Goal: Task Accomplishment & Management: Manage account settings

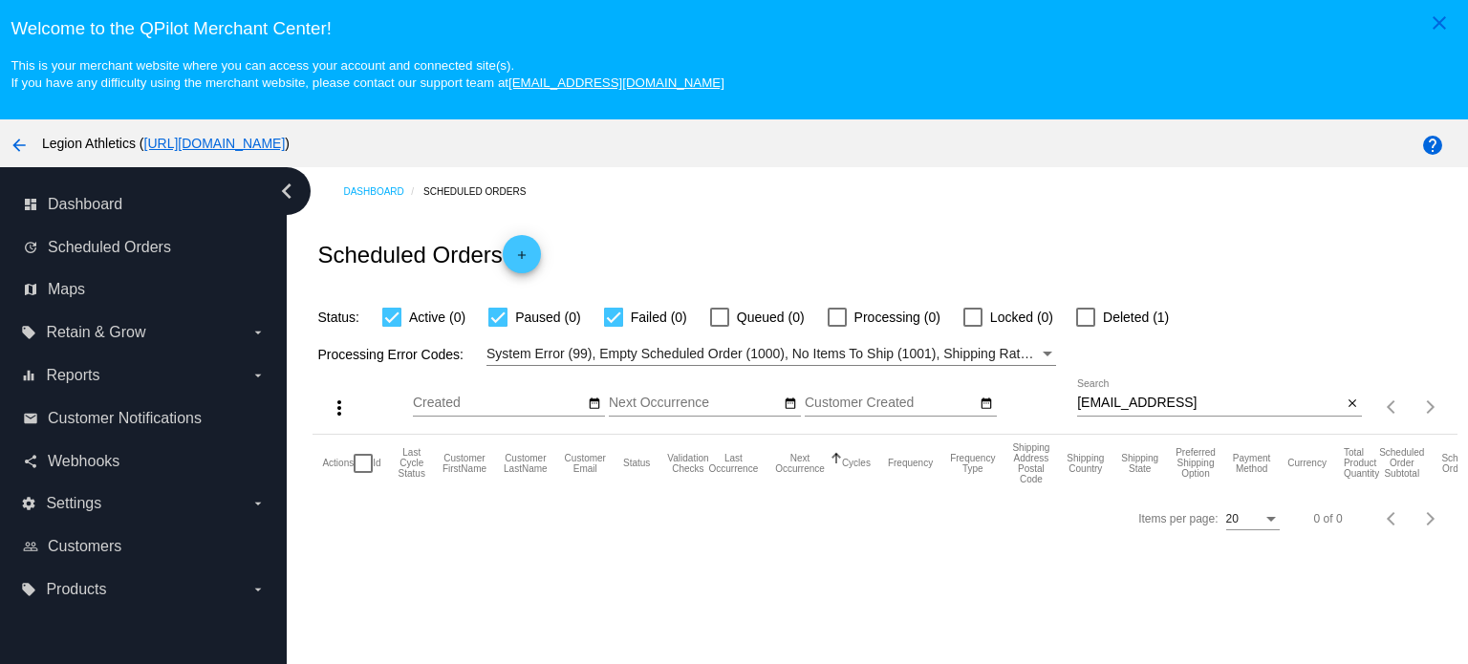
click at [1156, 392] on div "[EMAIL_ADDRESS] Search" at bounding box center [1209, 397] width 265 height 37
click at [1157, 393] on div "[EMAIL_ADDRESS] Search" at bounding box center [1209, 397] width 265 height 37
click at [1157, 397] on input "[EMAIL_ADDRESS]" at bounding box center [1209, 403] width 265 height 15
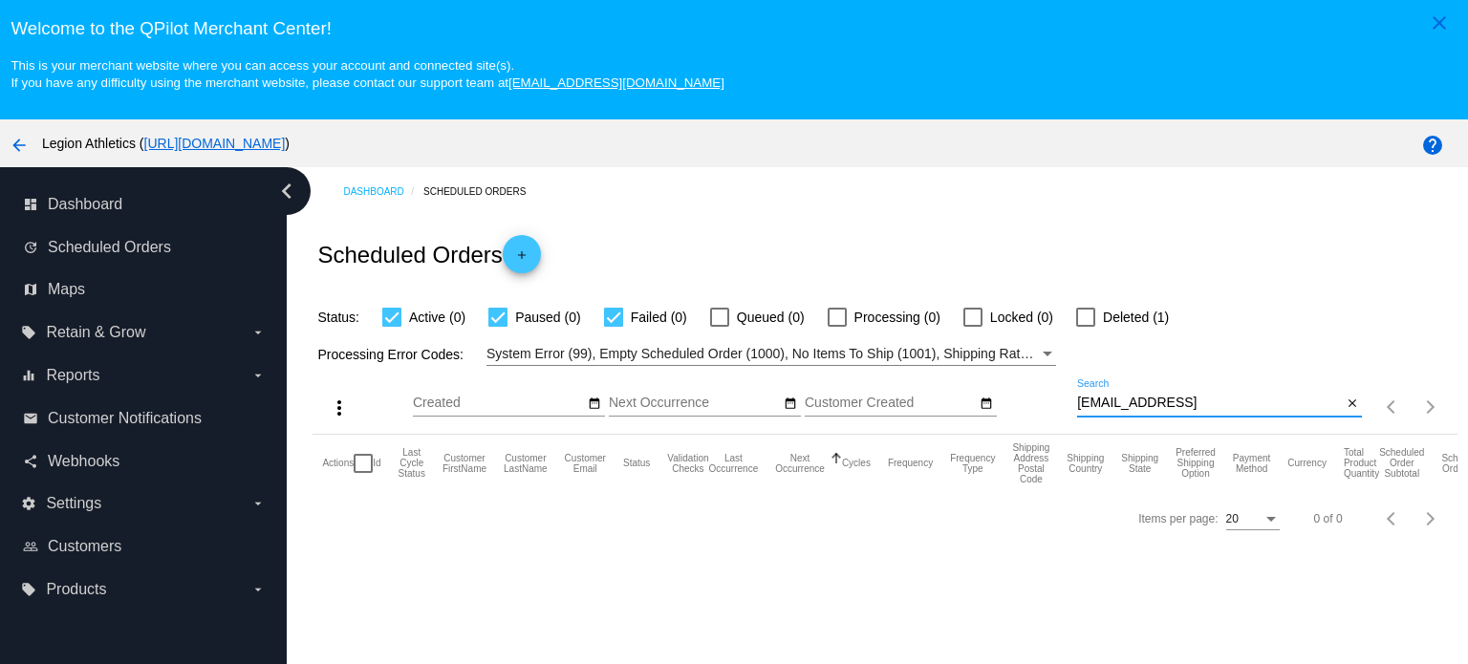
click at [1157, 397] on input "[EMAIL_ADDRESS]" at bounding box center [1209, 403] width 265 height 15
paste input "[EMAIL_ADDRESS][DOMAIN_NAME]"
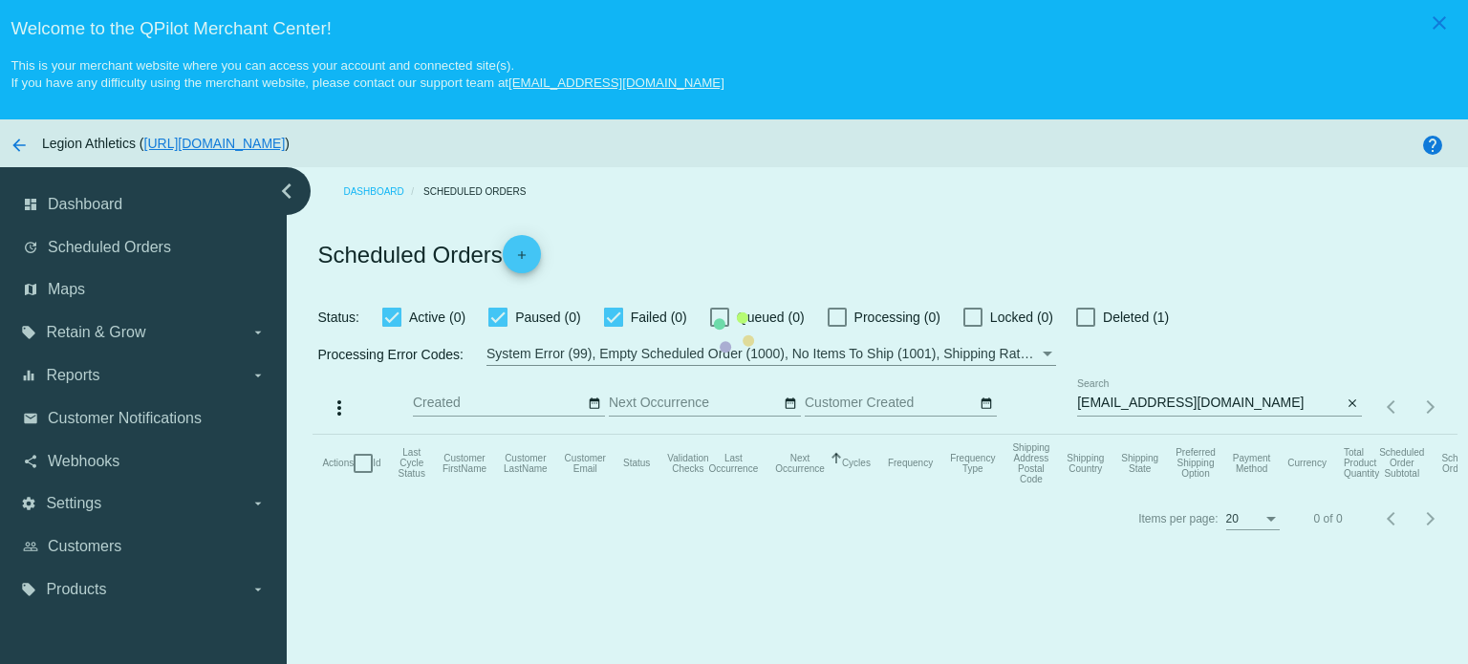
click at [1151, 435] on mat-table "Actions Id Last Cycle Status Customer FirstName Customer LastName Customer Emai…" at bounding box center [885, 463] width 1144 height 57
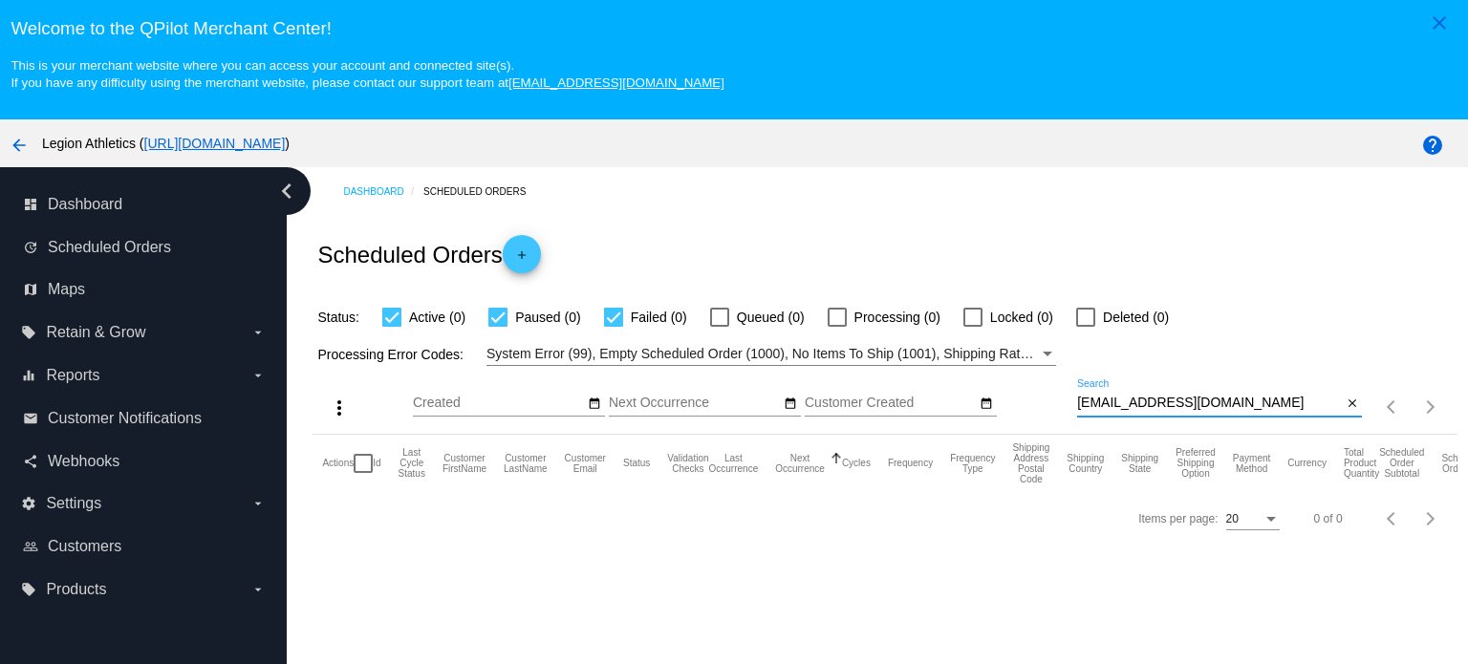
click at [1156, 403] on input "[EMAIL_ADDRESS][DOMAIN_NAME]" at bounding box center [1209, 403] width 265 height 15
type input "[EMAIL_ADDRESS][DOMAIN_NAME]"
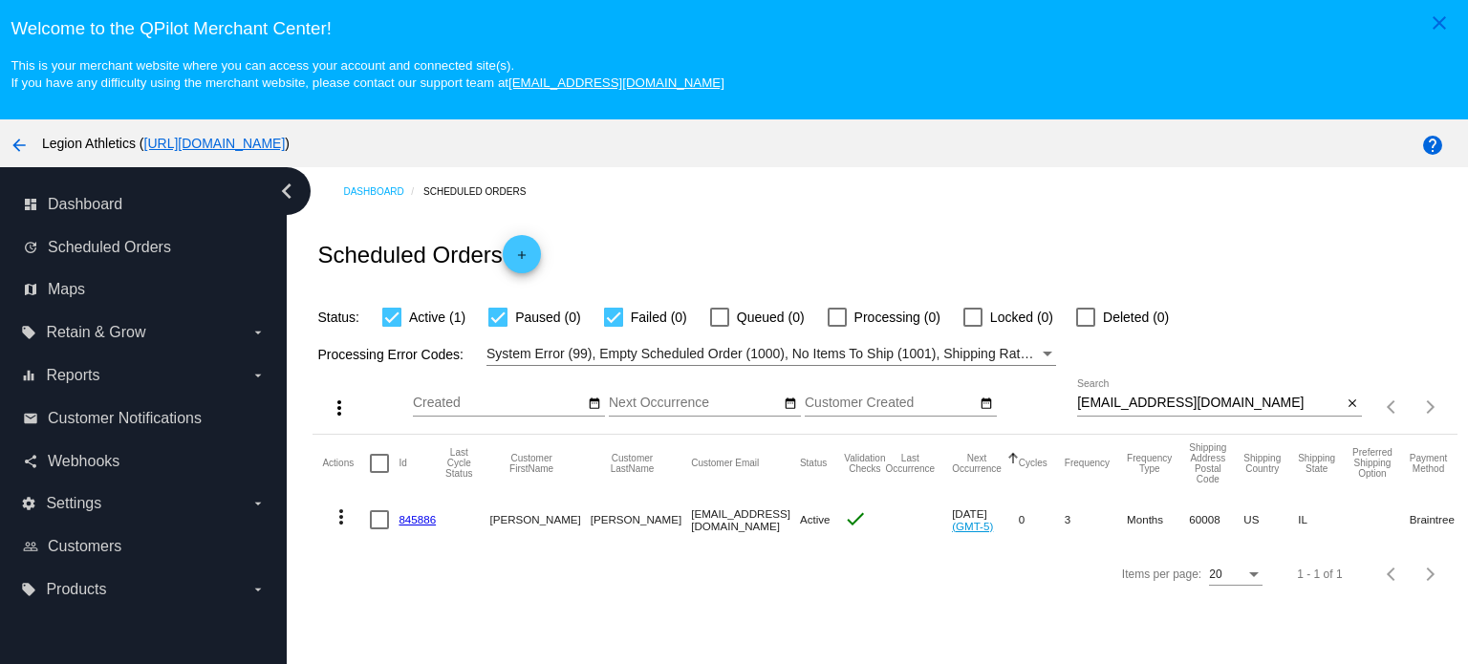
click at [420, 515] on link "845886" at bounding box center [417, 519] width 37 height 12
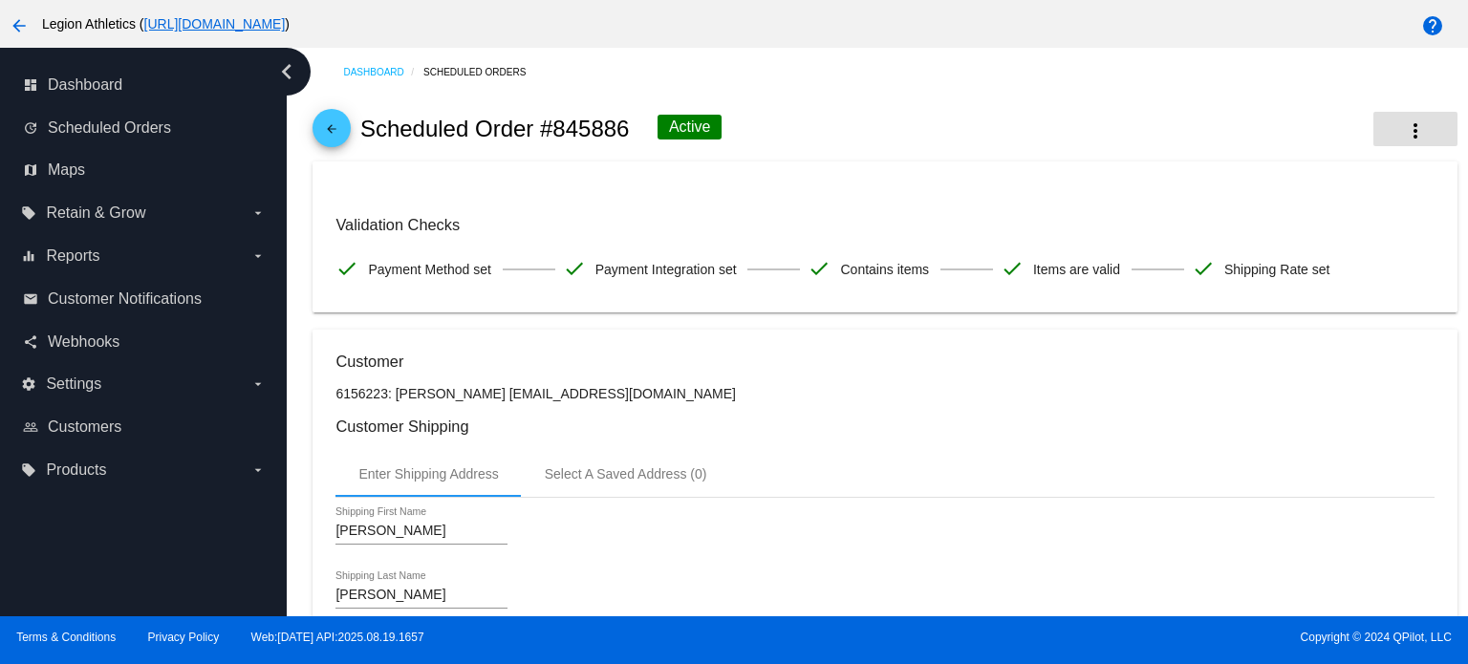
click at [1404, 125] on mat-icon "more_vert" at bounding box center [1415, 130] width 23 height 23
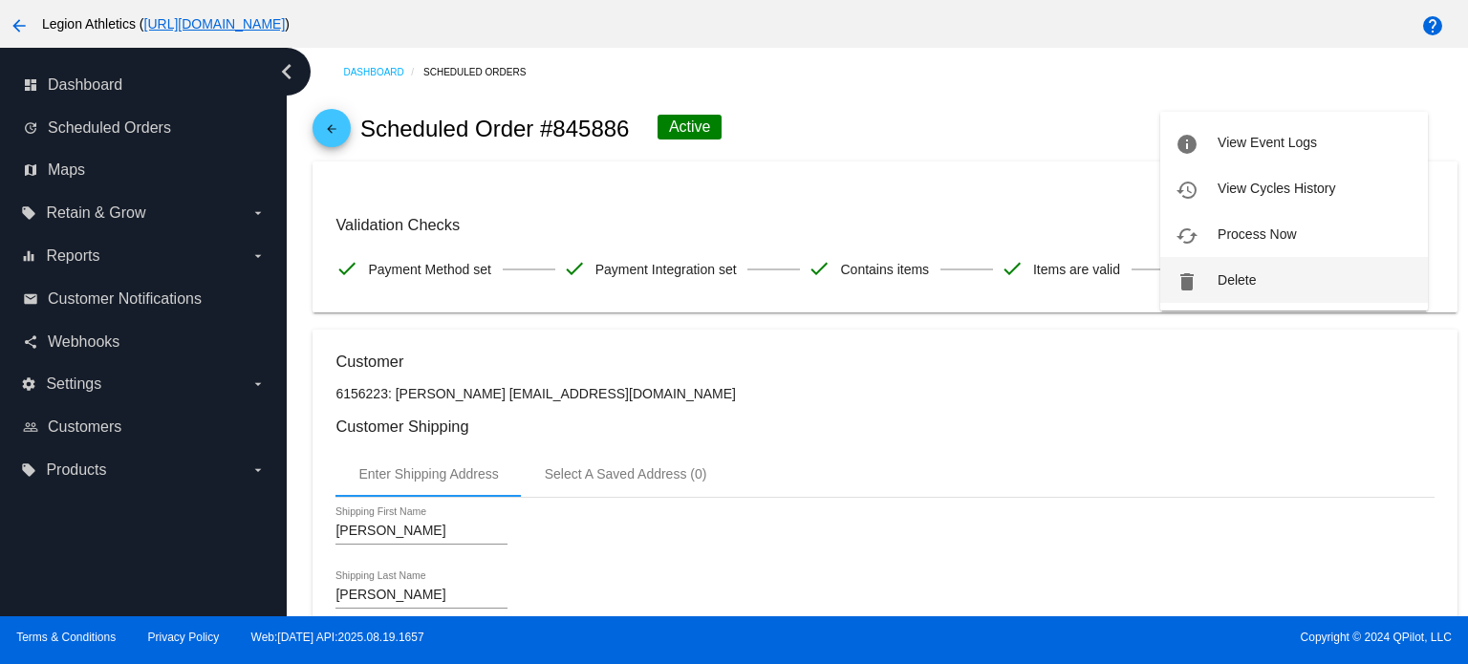
click at [1274, 276] on button "delete Delete" at bounding box center [1294, 280] width 268 height 46
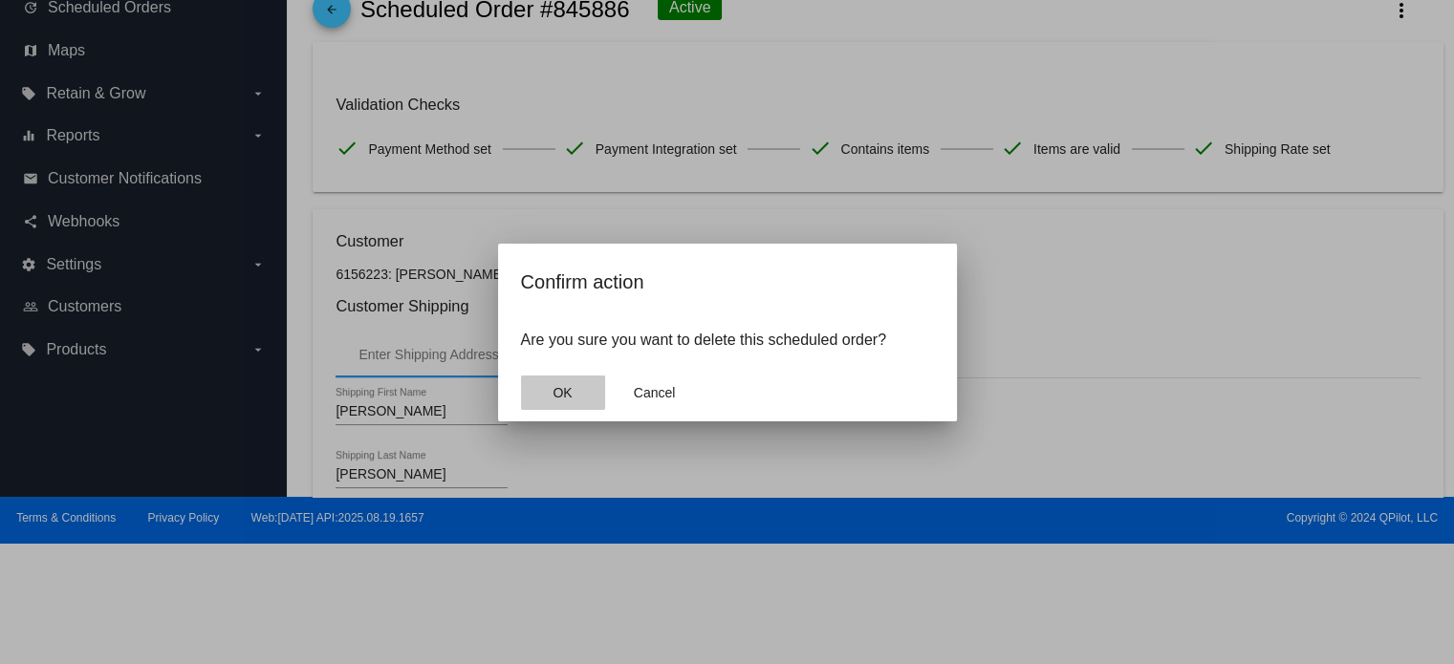
click at [560, 382] on button "OK" at bounding box center [563, 393] width 84 height 34
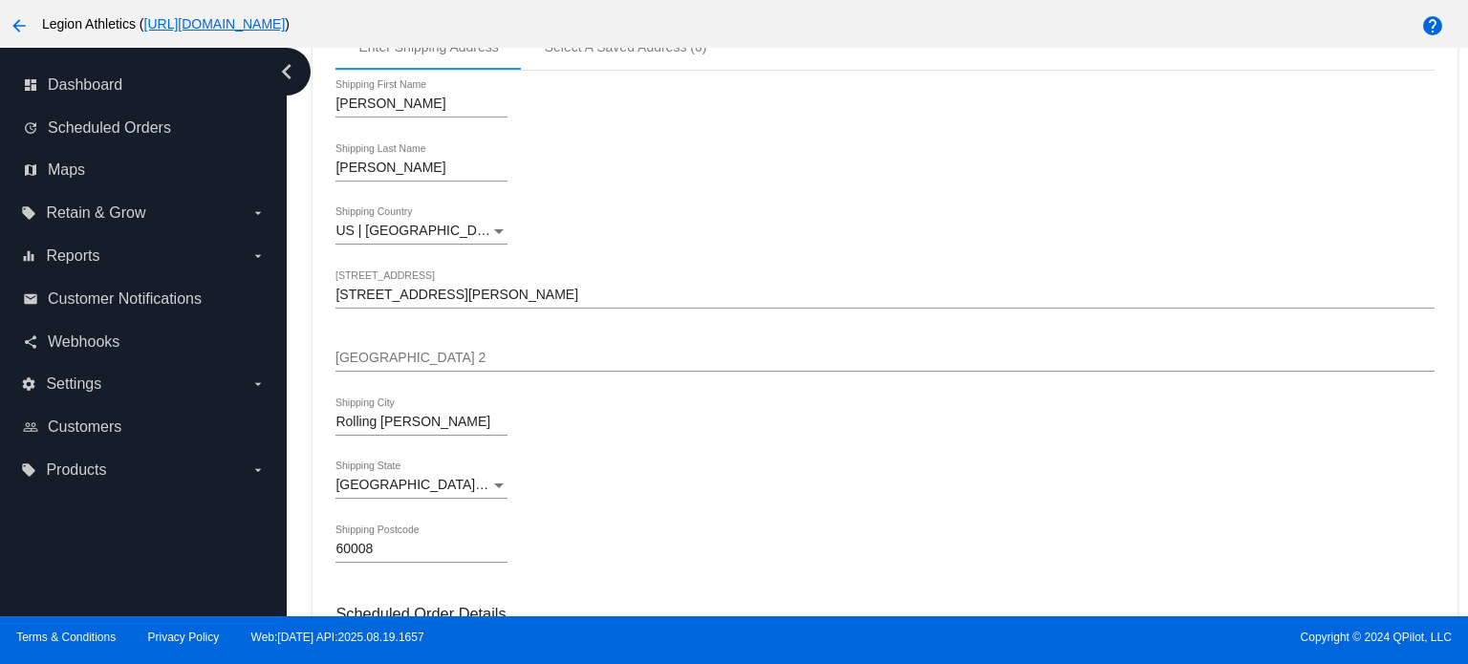
scroll to position [478, 0]
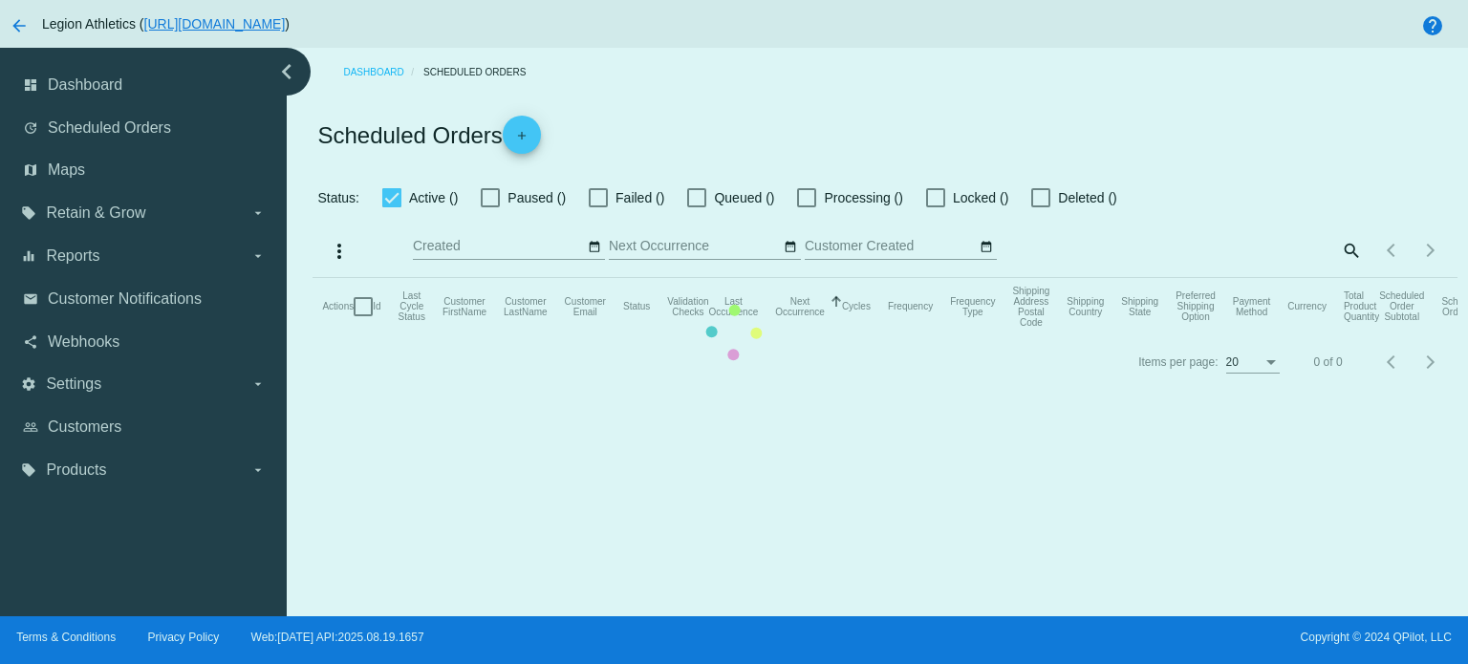
checkbox input "true"
